Goal: Navigation & Orientation: Find specific page/section

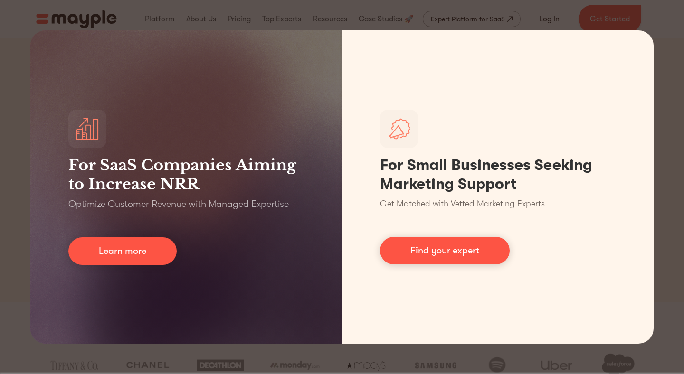
click at [672, 43] on div "For SaaS Companies Aiming to Increase NRR Optimize Customer Revenue with Manage…" at bounding box center [342, 187] width 684 height 374
click at [15, 133] on div "For SaaS Companies Aiming to Increase NRR Optimize Customer Revenue with Manage…" at bounding box center [342, 187] width 684 height 374
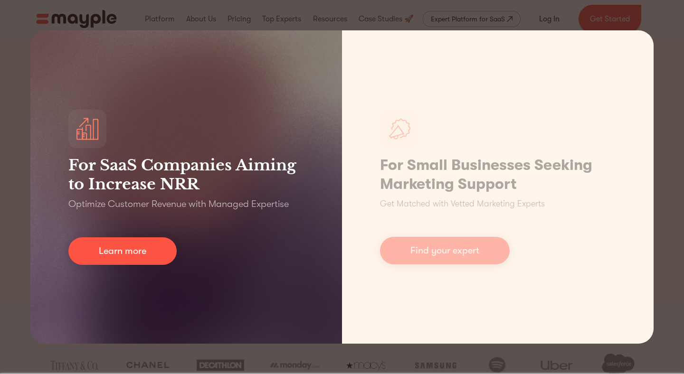
click at [120, 268] on div "For SaaS Companies Aiming to Increase NRR Optimize Customer Revenue with Manage…" at bounding box center [186, 187] width 312 height 314
click at [120, 251] on link "Learn more" at bounding box center [122, 252] width 108 height 28
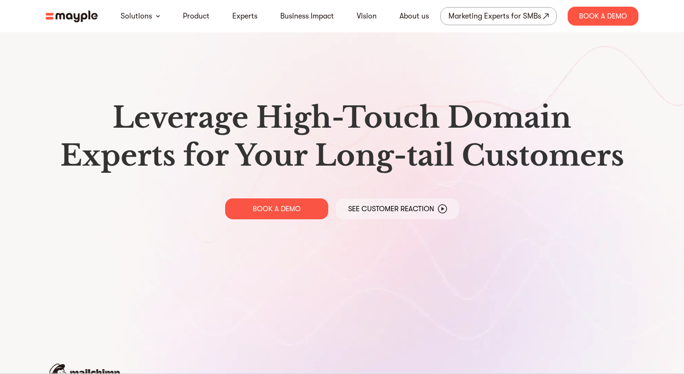
click at [74, 19] on img at bounding box center [72, 16] width 52 height 12
click at [239, 16] on link "Experts" at bounding box center [244, 15] width 25 height 11
